Goal: Navigation & Orientation: Find specific page/section

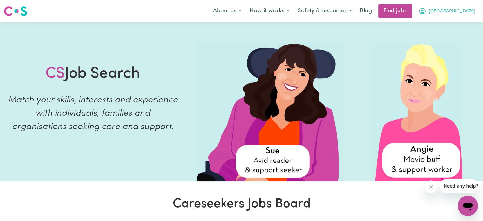
click at [457, 12] on span "[GEOGRAPHIC_DATA]" at bounding box center [451, 11] width 46 height 7
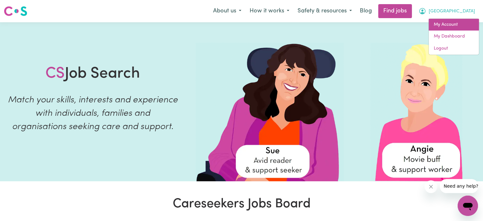
click at [450, 26] on link "My Account" at bounding box center [453, 25] width 50 height 12
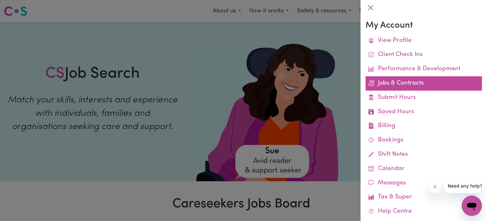
click at [417, 84] on link "Jobs & Contracts" at bounding box center [424, 83] width 116 height 14
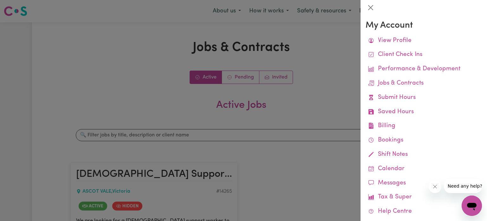
click at [347, 104] on div at bounding box center [243, 110] width 487 height 221
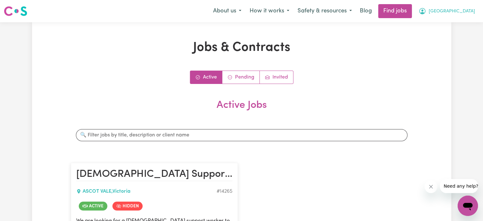
click at [449, 15] on button "[GEOGRAPHIC_DATA]" at bounding box center [446, 10] width 65 height 13
click at [468, 8] on span "[GEOGRAPHIC_DATA]" at bounding box center [451, 11] width 46 height 7
click at [457, 39] on link "My Dashboard" at bounding box center [453, 36] width 50 height 12
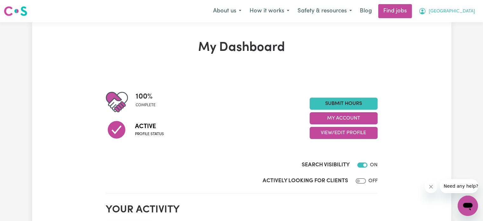
click at [459, 12] on span "[GEOGRAPHIC_DATA]" at bounding box center [451, 11] width 46 height 7
click at [454, 28] on link "My Account" at bounding box center [453, 25] width 50 height 12
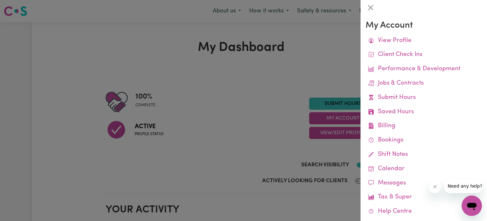
click at [275, 146] on div at bounding box center [243, 110] width 487 height 221
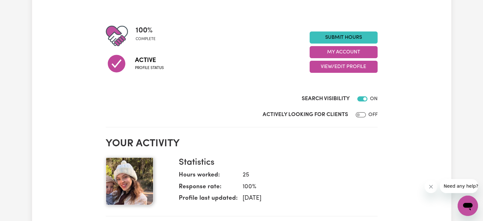
scroll to position [83, 0]
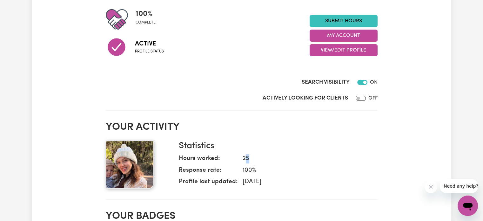
drag, startPoint x: 244, startPoint y: 156, endPoint x: 247, endPoint y: 158, distance: 3.5
click at [247, 158] on dd "25" at bounding box center [304, 158] width 135 height 9
drag, startPoint x: 247, startPoint y: 158, endPoint x: 235, endPoint y: 158, distance: 12.1
click at [235, 158] on dl "Hours worked: 25 Response rate: 100 % Profile last updated: [DATE]" at bounding box center [276, 171] width 194 height 35
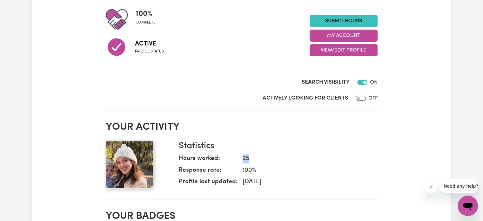
drag, startPoint x: 241, startPoint y: 183, endPoint x: 296, endPoint y: 181, distance: 54.9
click at [296, 181] on dd "[DATE]" at bounding box center [304, 181] width 135 height 9
